Goal: Task Accomplishment & Management: Manage account settings

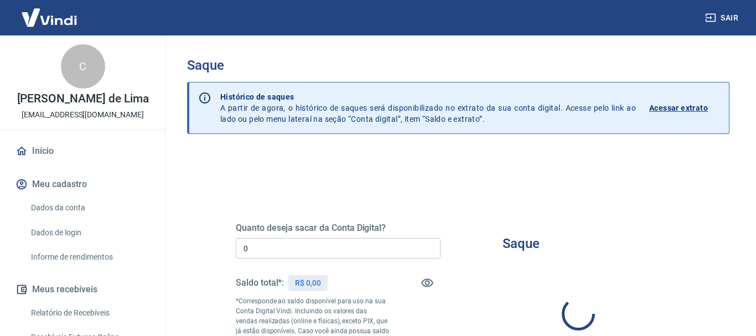
type input "R$ 0,00"
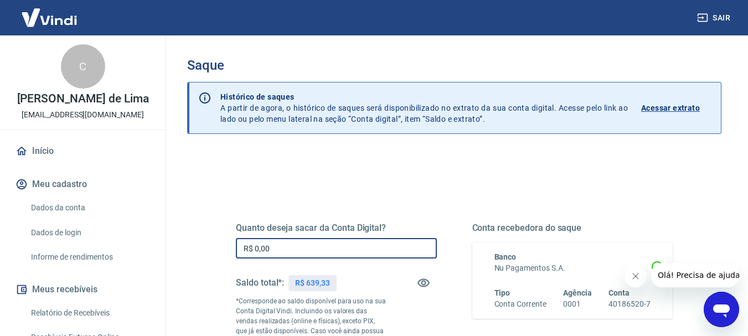
click at [302, 255] on input "R$ 0,00" at bounding box center [336, 248] width 201 height 20
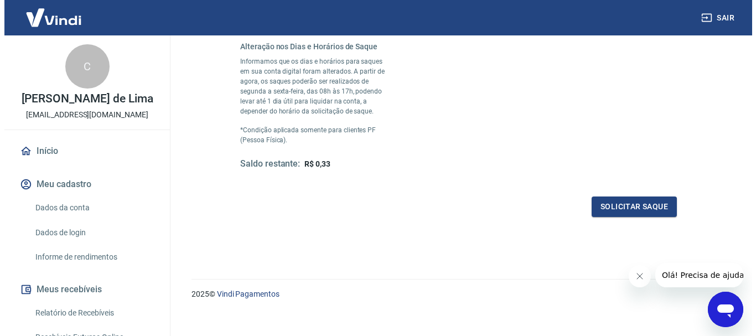
scroll to position [333, 0]
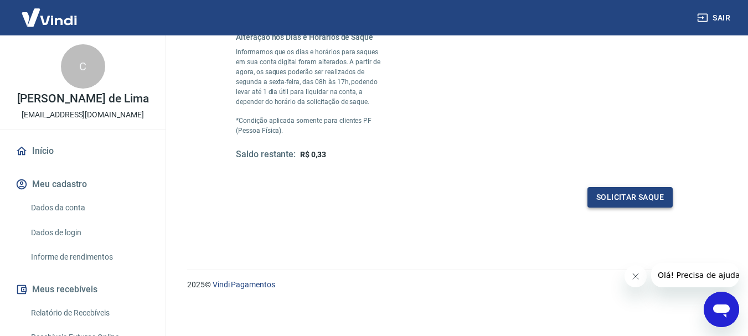
type input "R$ 639,00"
click at [624, 190] on button "Solicitar saque" at bounding box center [629, 197] width 85 height 20
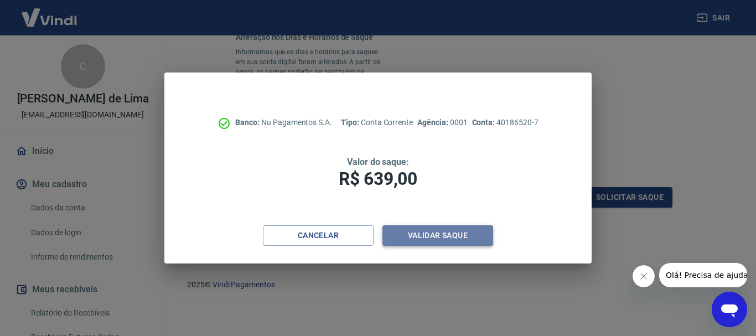
click at [435, 240] on button "Validar saque" at bounding box center [437, 235] width 111 height 20
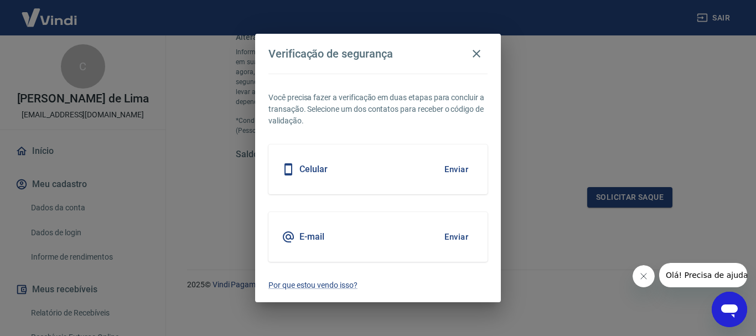
click at [435, 240] on div "E-mail Enviar" at bounding box center [377, 237] width 219 height 50
click at [466, 237] on button "Enviar" at bounding box center [456, 236] width 36 height 23
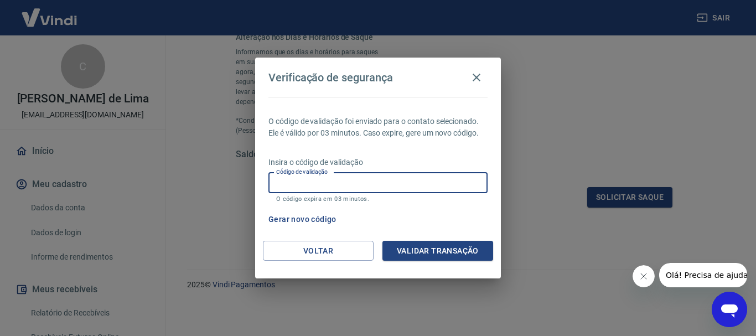
click at [327, 175] on div "Código de validação Código de validação O código expira em 03 minutos." at bounding box center [377, 188] width 219 height 30
paste input "974469"
type input "974469"
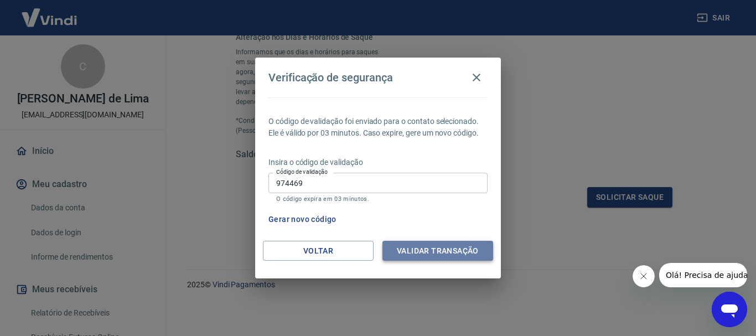
click at [411, 256] on button "Validar transação" at bounding box center [437, 251] width 111 height 20
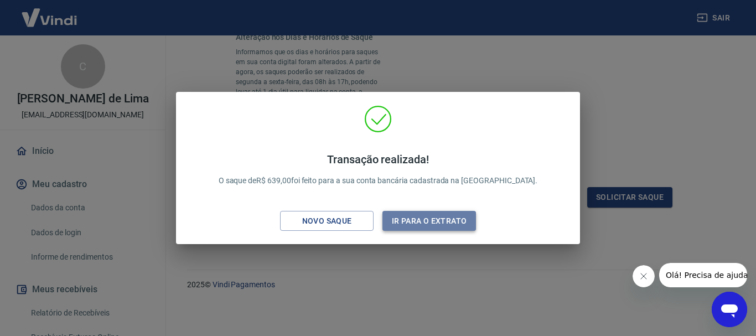
click at [436, 219] on button "Ir para o extrato" at bounding box center [429, 221] width 94 height 20
